Goal: Task Accomplishment & Management: Use online tool/utility

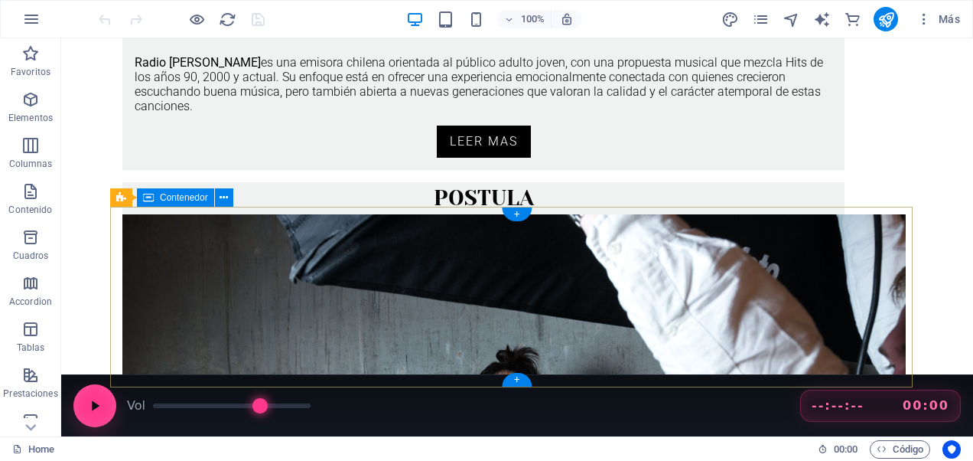
scroll to position [569, 0]
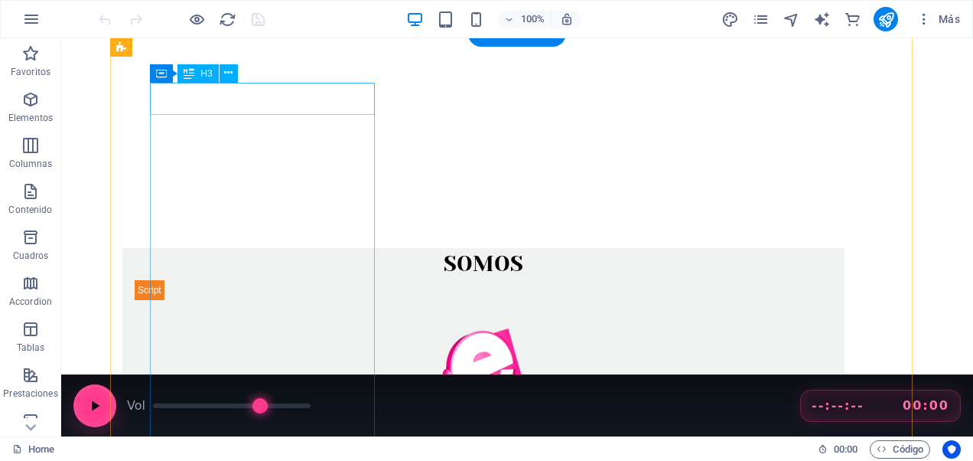
click at [280, 248] on div "somos" at bounding box center [483, 264] width 722 height 32
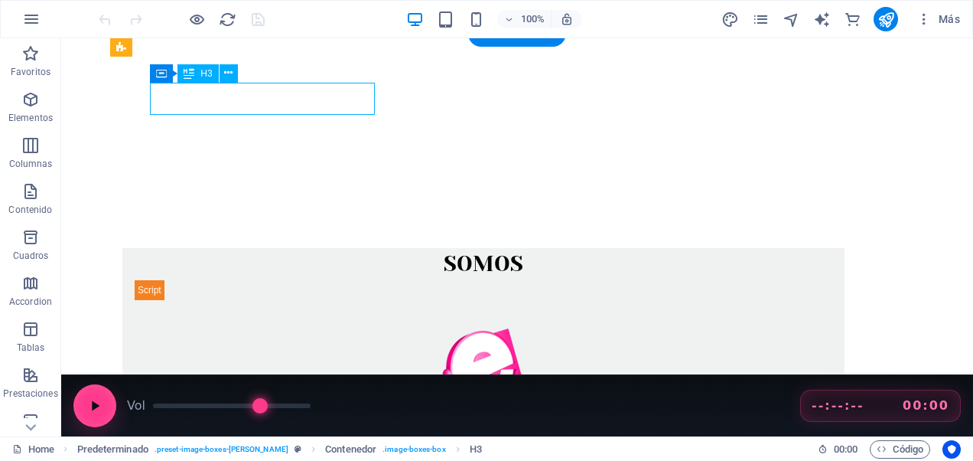
click at [280, 248] on div "somos" at bounding box center [483, 264] width 722 height 32
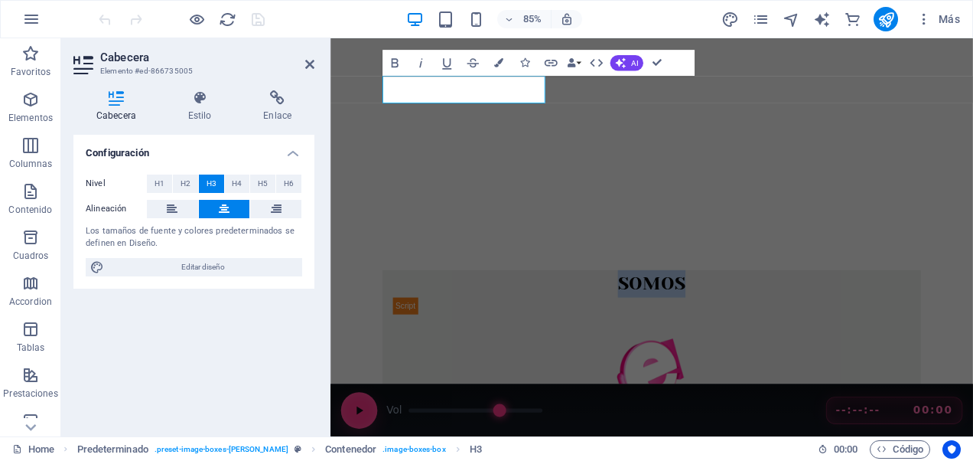
scroll to position [675, 0]
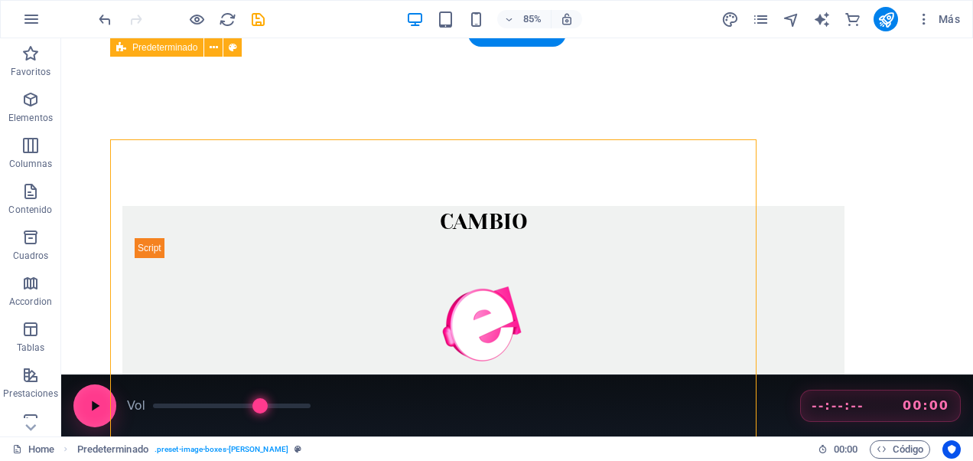
scroll to position [569, 0]
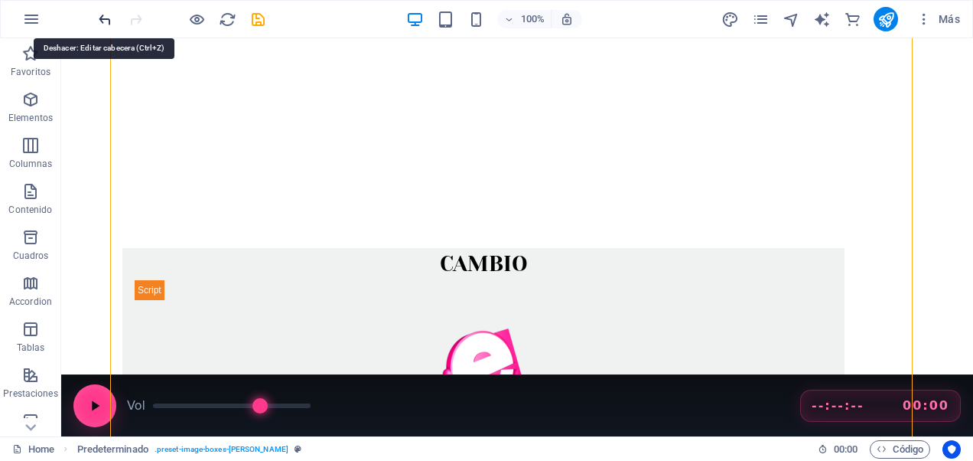
click at [107, 21] on icon "undo" at bounding box center [105, 20] width 18 height 18
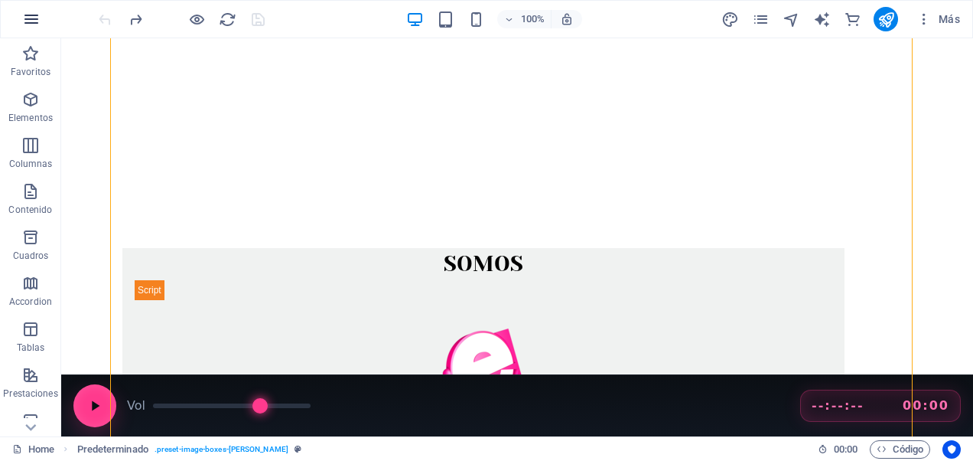
click at [30, 20] on icon "button" at bounding box center [31, 19] width 18 height 18
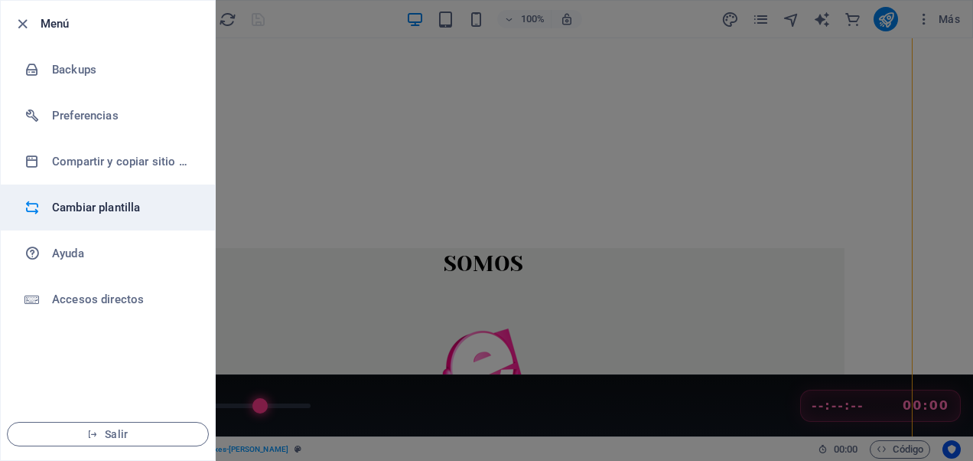
click at [78, 208] on h6 "Cambiar plantilla" at bounding box center [123, 207] width 142 height 18
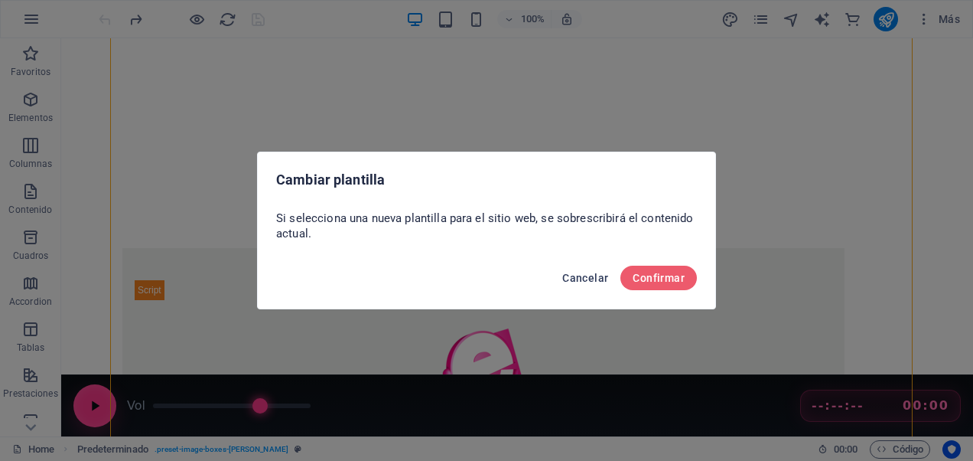
click at [608, 277] on span "Cancelar" at bounding box center [585, 278] width 46 height 12
